Goal: Communication & Community: Answer question/provide support

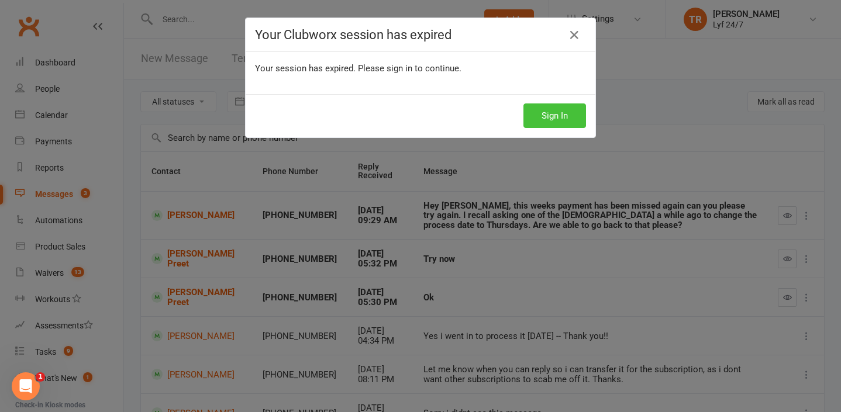
click at [551, 126] on button "Sign In" at bounding box center [554, 115] width 63 height 25
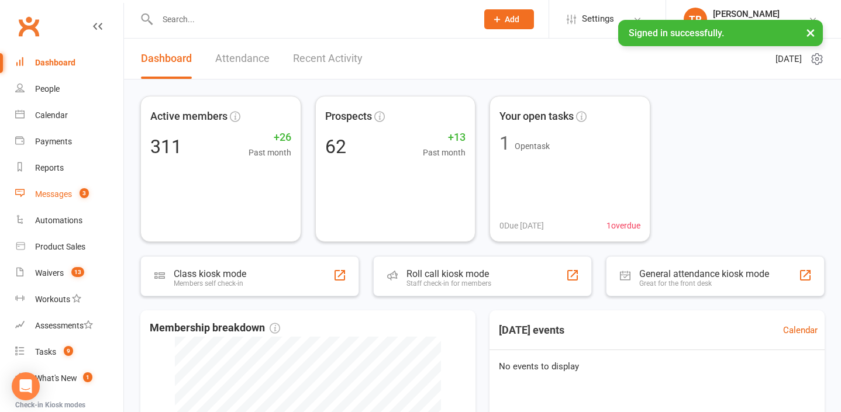
click at [62, 196] on div "Messages" at bounding box center [53, 193] width 37 height 9
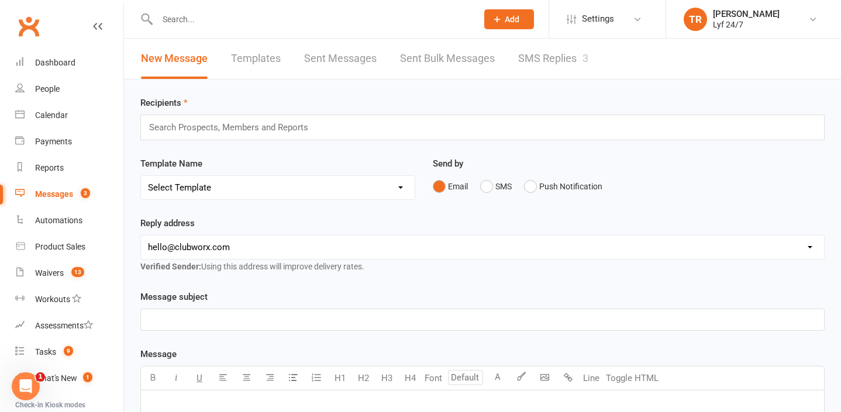
click at [571, 47] on link "SMS Replies 3" at bounding box center [553, 59] width 70 height 40
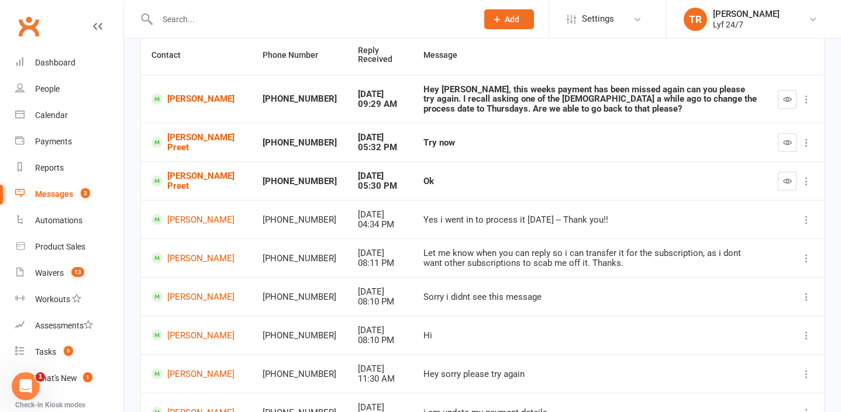
scroll to position [146, 0]
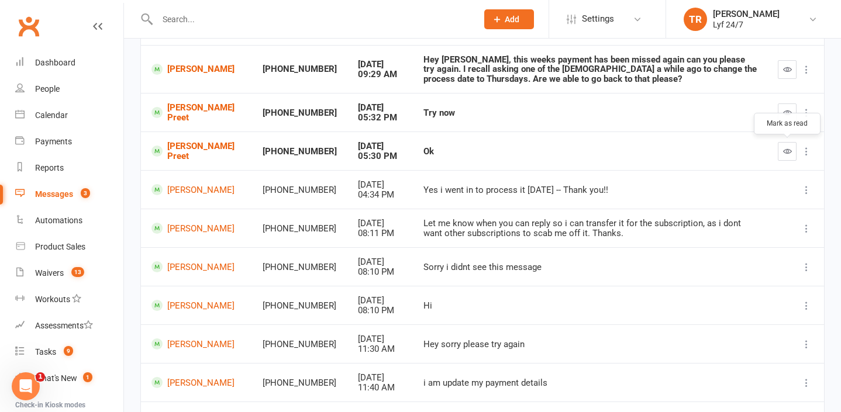
click at [795, 146] on button "button" at bounding box center [787, 151] width 19 height 19
click at [788, 118] on button "button" at bounding box center [787, 112] width 19 height 19
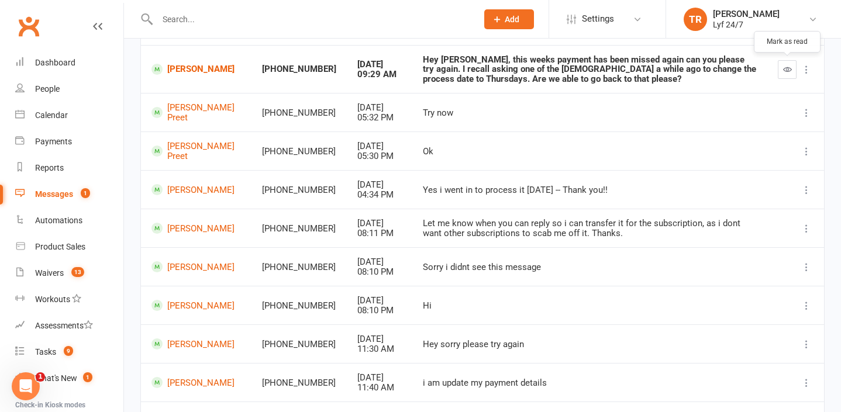
click at [790, 70] on icon "button" at bounding box center [787, 69] width 9 height 9
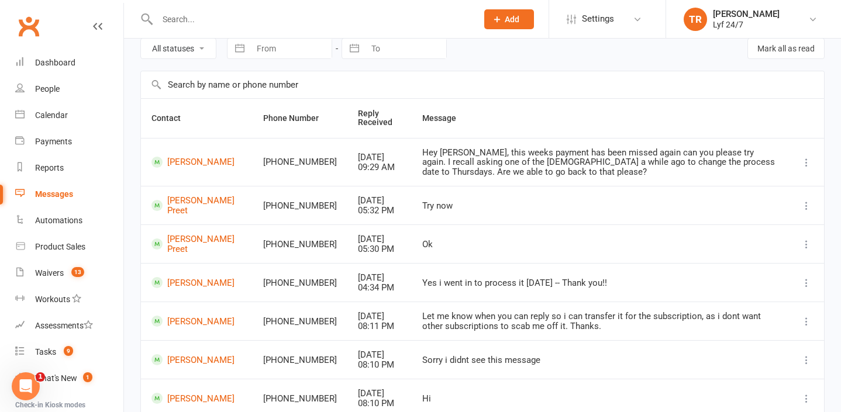
scroll to position [0, 0]
